Goal: Manage account settings

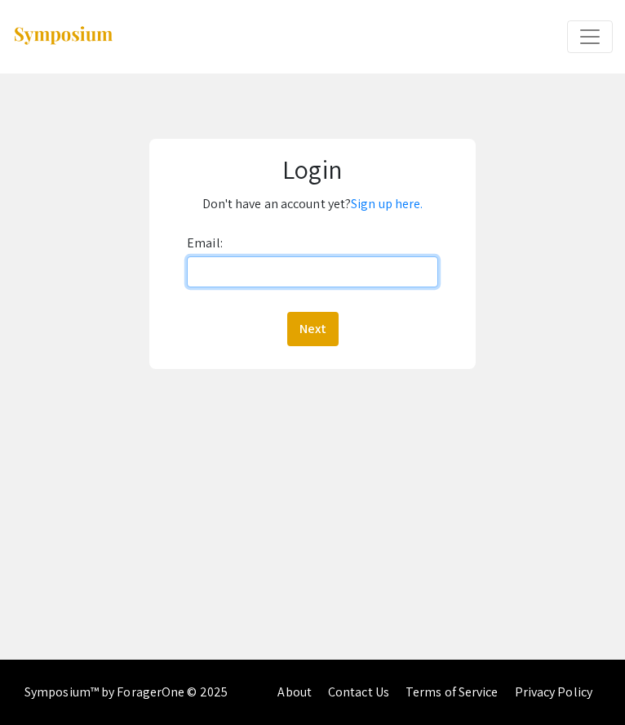
click at [383, 281] on input "Email:" at bounding box center [312, 271] width 251 height 31
type input "[EMAIL_ADDRESS][DOMAIN_NAME]"
click at [287, 312] on button "Next" at bounding box center [312, 329] width 51 height 34
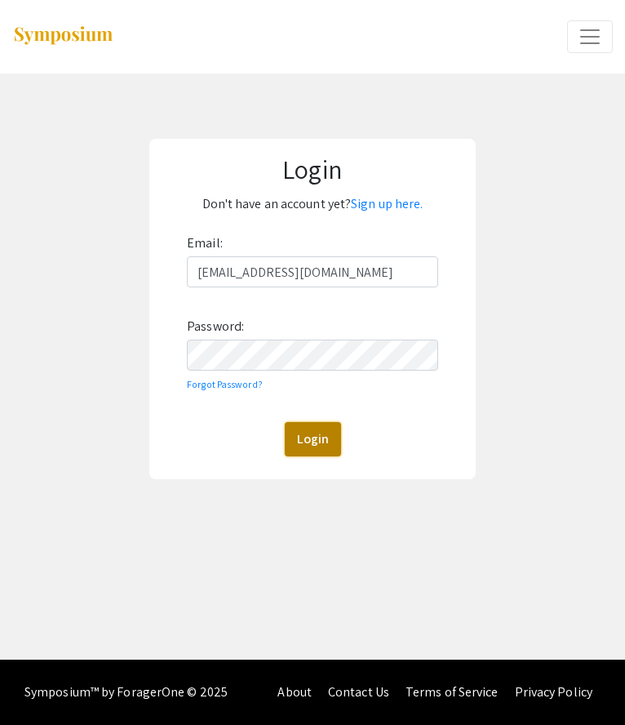
click at [297, 453] on button "Login" at bounding box center [313, 439] width 56 height 34
click at [299, 445] on img at bounding box center [313, 436] width 29 height 29
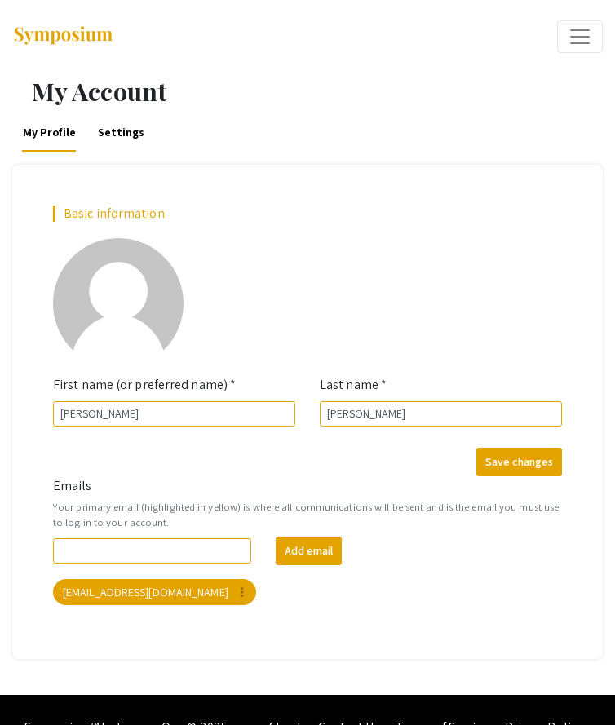
scroll to position [34, 0]
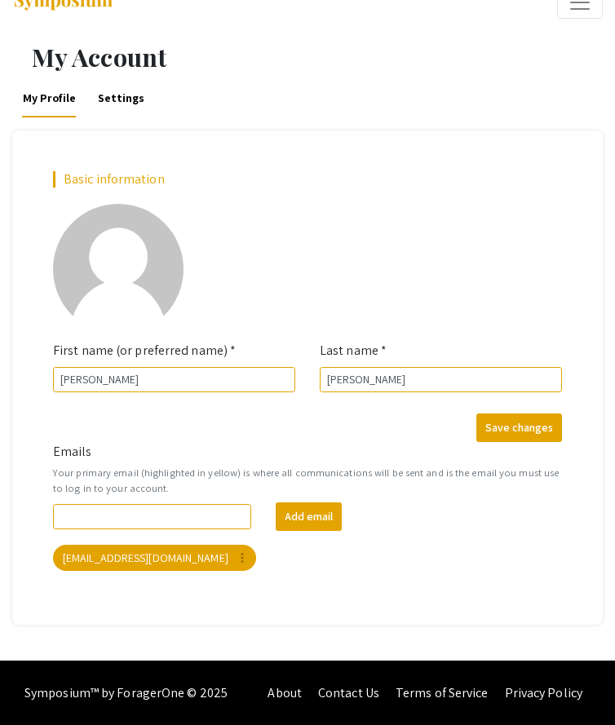
click at [462, 445] on form "Emails Your primary email (highlighted in yellow) is where all communications w…" at bounding box center [308, 506] width 534 height 129
click at [498, 442] on form "Emails Your primary email (highlighted in yellow) is where all communications w…" at bounding box center [308, 506] width 534 height 129
click at [509, 428] on button "Save changes" at bounding box center [519, 428] width 86 height 29
